Goal: Register for event/course

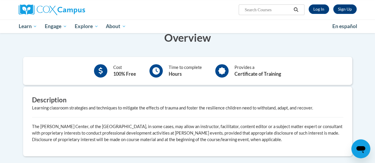
scroll to position [73, 0]
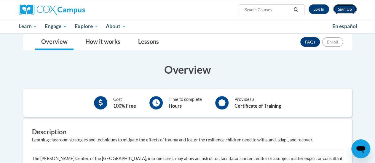
click at [349, 11] on link "Sign Up" at bounding box center [344, 8] width 23 height 9
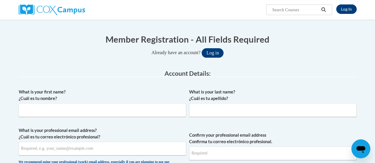
scroll to position [57, 0]
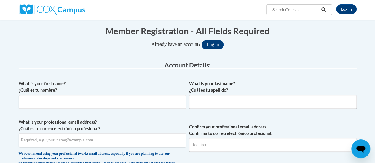
click at [161, 110] on div "What is your first name? ¿Cuál es tu nombre?" at bounding box center [102, 97] width 167 height 33
click at [161, 108] on input "What is your first name? ¿Cuál es tu nombre?" at bounding box center [102, 102] width 167 height 14
type input "A"
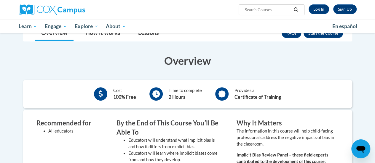
scroll to position [22, 0]
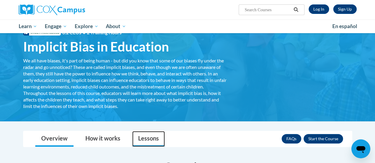
click at [156, 138] on link "Lessons" at bounding box center [148, 139] width 33 height 16
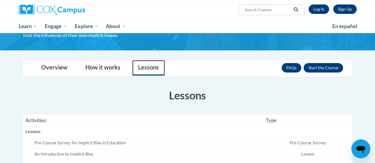
scroll to position [94, 0]
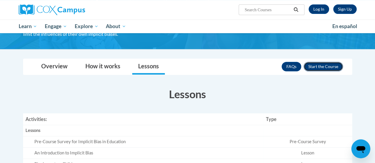
click at [315, 65] on button "Enroll" at bounding box center [322, 66] width 39 height 9
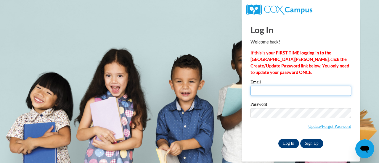
type input "angelholmes1201@gmail.com"
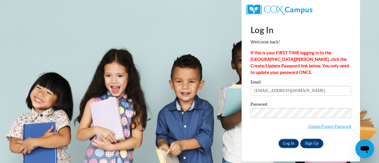
click at [286, 144] on input "Log In" at bounding box center [288, 143] width 21 height 9
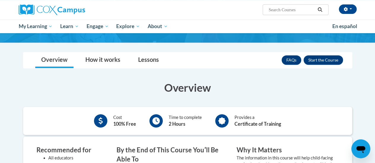
scroll to position [105, 0]
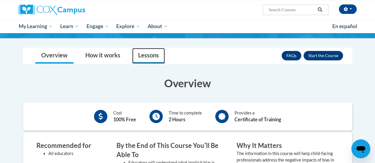
click at [154, 54] on link "Lessons" at bounding box center [148, 56] width 33 height 16
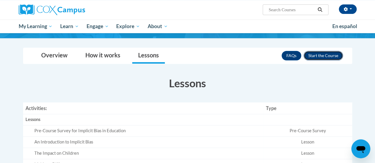
click at [323, 55] on button "Enroll" at bounding box center [322, 55] width 39 height 9
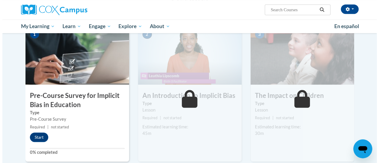
scroll to position [142, 0]
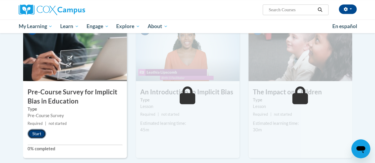
click at [31, 135] on button "Start" at bounding box center [37, 133] width 18 height 9
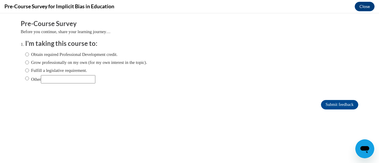
scroll to position [0, 0]
click at [25, 54] on input "Obtain required Professional Development credit." at bounding box center [27, 54] width 4 height 7
radio input "true"
click at [323, 102] on input "Submit feedback" at bounding box center [339, 104] width 37 height 9
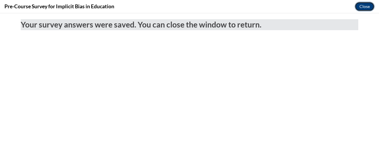
click at [364, 8] on button "Close" at bounding box center [365, 6] width 20 height 9
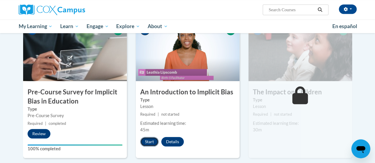
click at [149, 141] on button "Start" at bounding box center [149, 141] width 18 height 9
